Goal: Navigation & Orientation: Find specific page/section

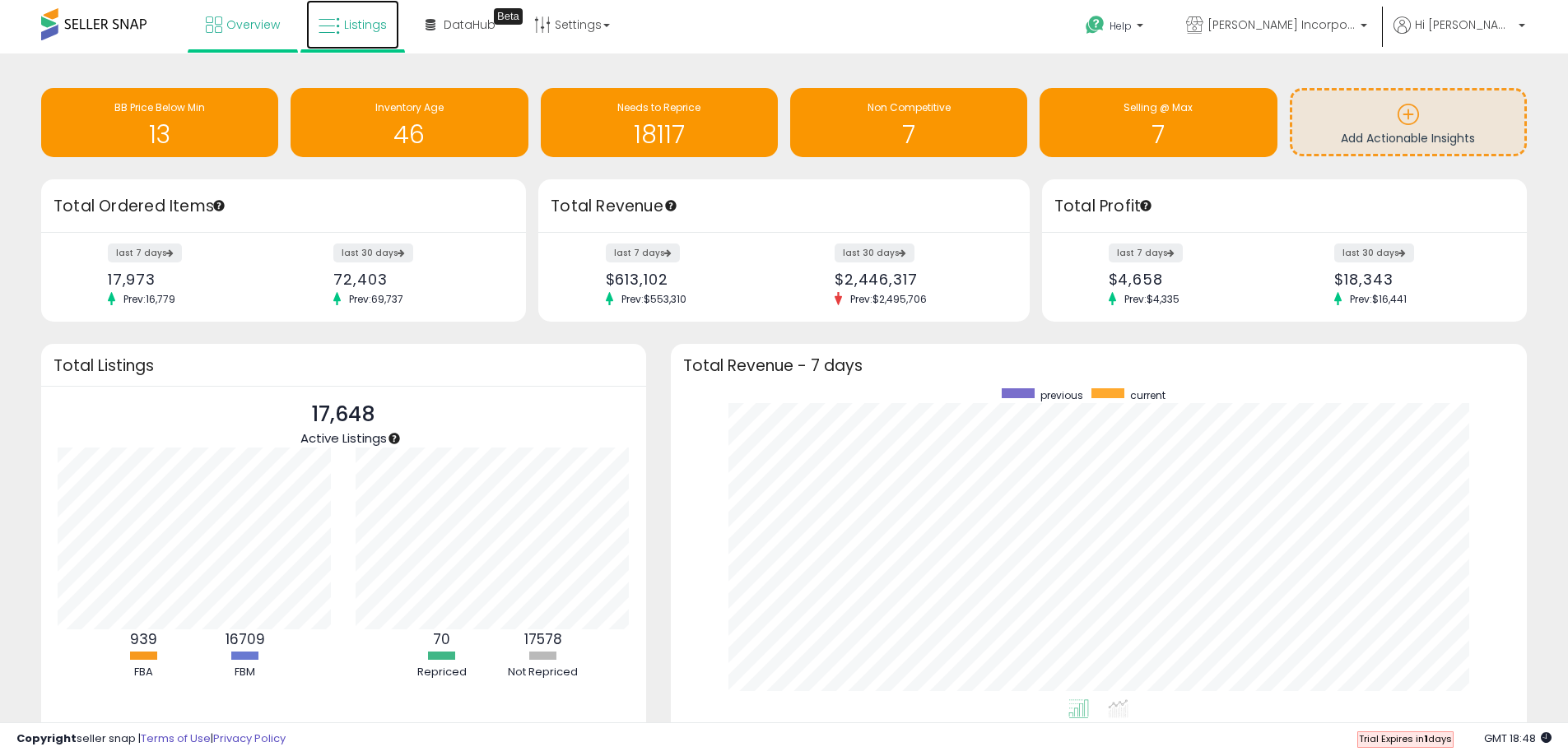
click at [331, 25] on icon at bounding box center [330, 27] width 22 height 22
